Goal: Information Seeking & Learning: Learn about a topic

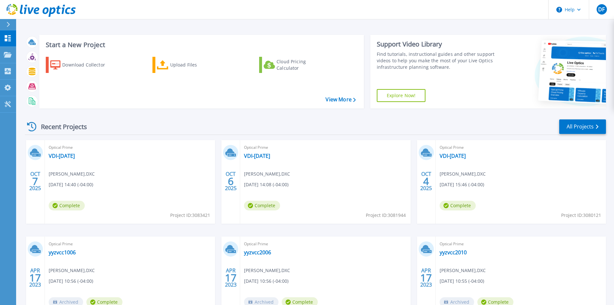
click at [28, 237] on div "[DATE]" at bounding box center [35, 277] width 19 height 83
click at [447, 155] on link "VDI-[DATE]" at bounding box center [453, 155] width 26 height 6
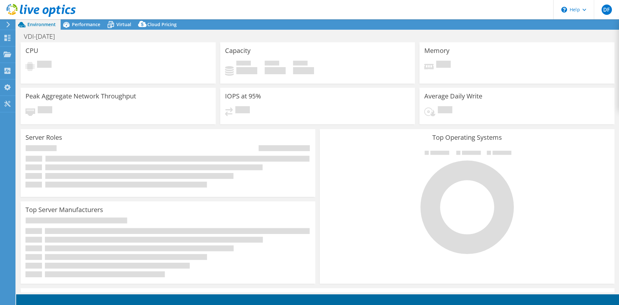
select select "USD"
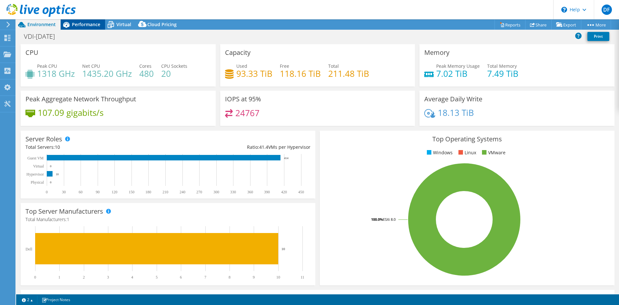
click at [91, 23] on span "Performance" at bounding box center [86, 24] width 28 height 6
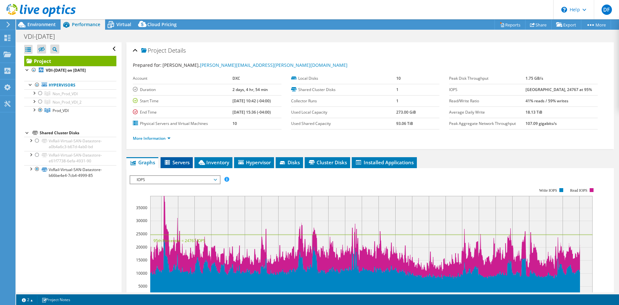
click at [174, 158] on li "Servers" at bounding box center [177, 162] width 32 height 11
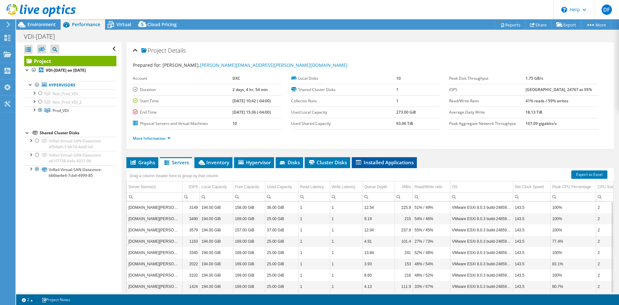
click at [370, 164] on span "Installed Applications" at bounding box center [384, 162] width 59 height 6
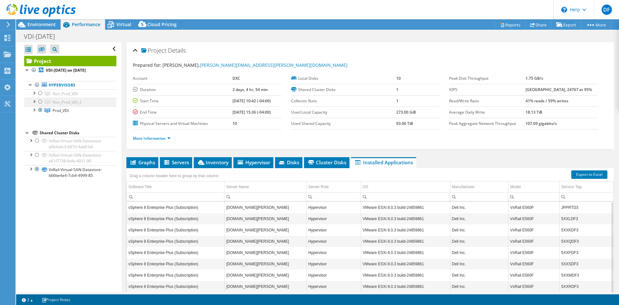
click at [40, 101] on div at bounding box center [40, 102] width 6 height 8
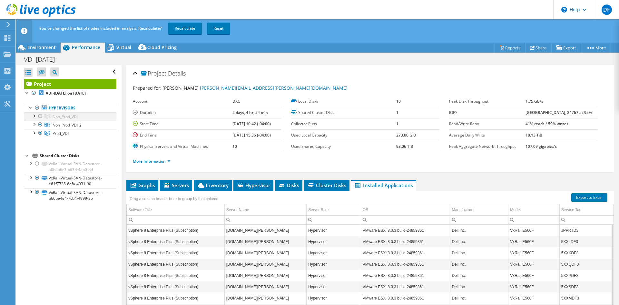
click at [40, 115] on div at bounding box center [40, 116] width 6 height 8
click at [141, 185] on span "Graphs" at bounding box center [142, 185] width 25 height 6
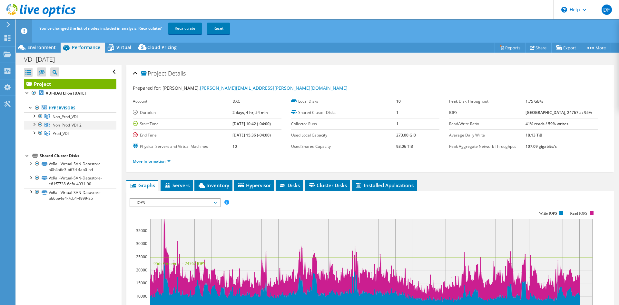
click at [39, 125] on div at bounding box center [40, 125] width 6 height 8
click at [40, 117] on div at bounding box center [40, 116] width 6 height 8
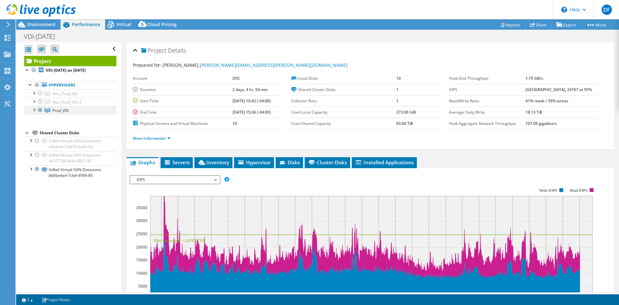
click at [40, 110] on div at bounding box center [40, 110] width 6 height 8
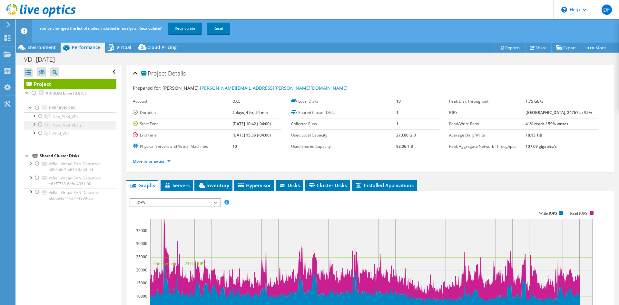
click at [41, 124] on div at bounding box center [40, 125] width 6 height 8
click at [40, 116] on div at bounding box center [40, 116] width 6 height 8
click at [181, 186] on span "Servers" at bounding box center [177, 185] width 26 height 6
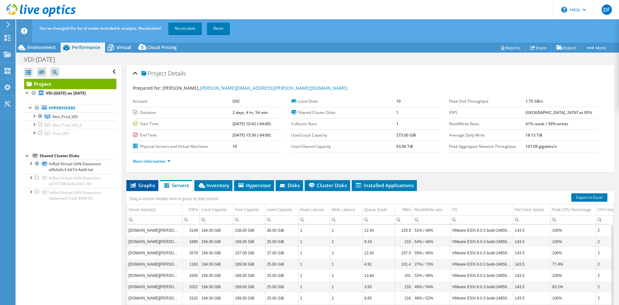
click at [142, 185] on span "Graphs" at bounding box center [142, 185] width 25 height 6
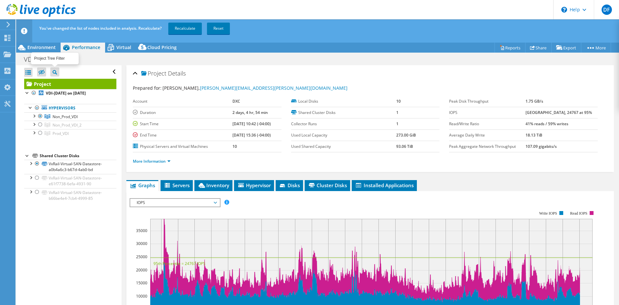
click at [54, 72] on icon at bounding box center [55, 72] width 5 height 5
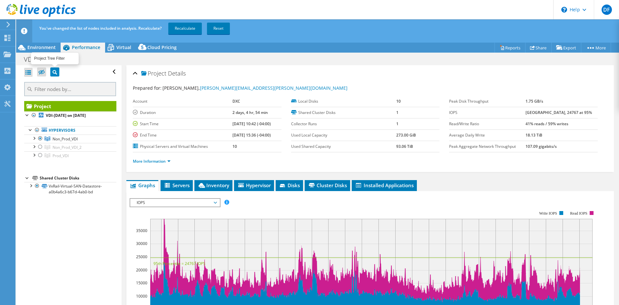
click at [54, 72] on icon at bounding box center [55, 72] width 5 height 5
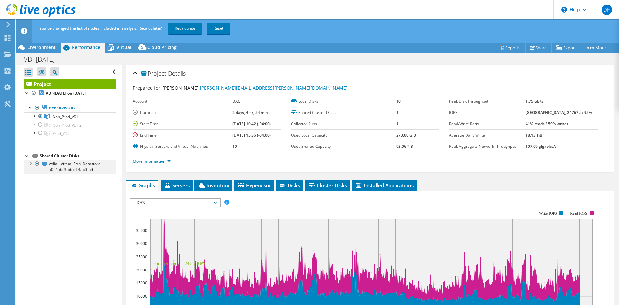
click at [32, 164] on div at bounding box center [30, 163] width 6 height 6
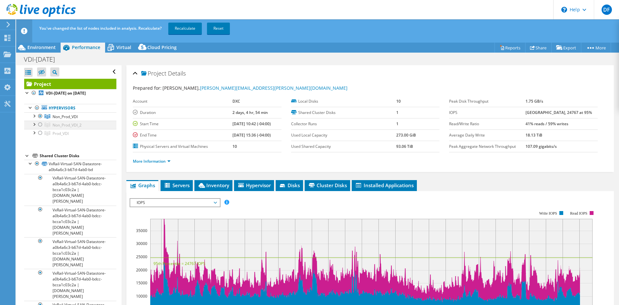
click at [39, 123] on div at bounding box center [40, 125] width 6 height 8
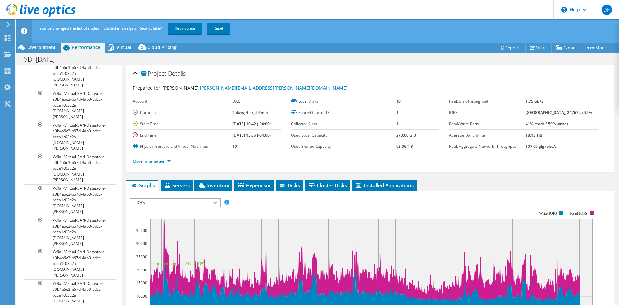
scroll to position [165, 0]
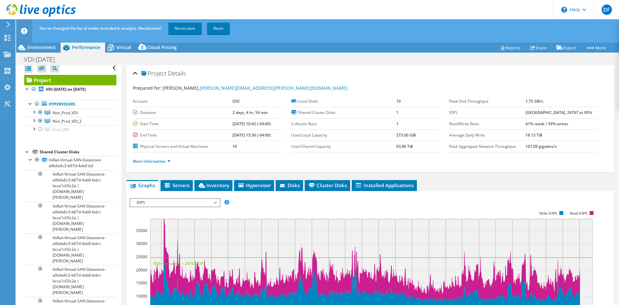
scroll to position [0, 0]
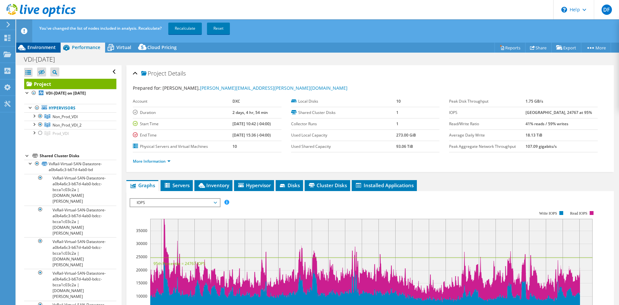
click at [41, 44] on span "Environment" at bounding box center [41, 47] width 28 height 6
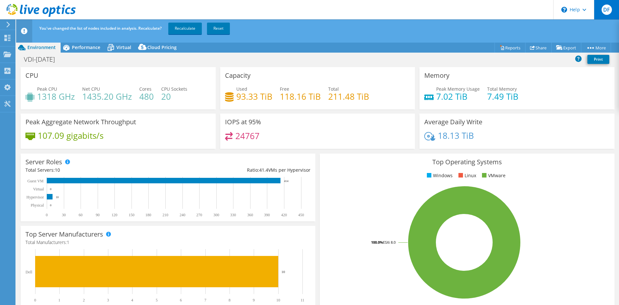
click at [612, 9] on div "DF" at bounding box center [606, 9] width 25 height 19
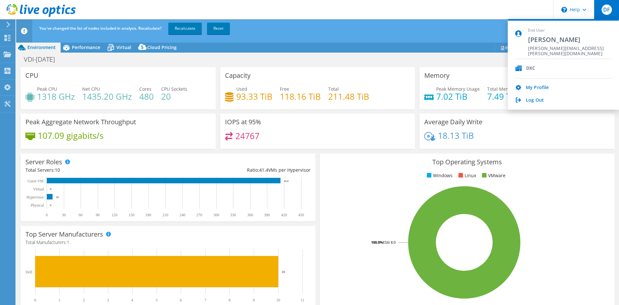
click at [543, 101] on div "Log Out" at bounding box center [563, 100] width 96 height 6
click at [534, 99] on link "Log Out" at bounding box center [535, 100] width 18 height 6
